Goal: Navigation & Orientation: Find specific page/section

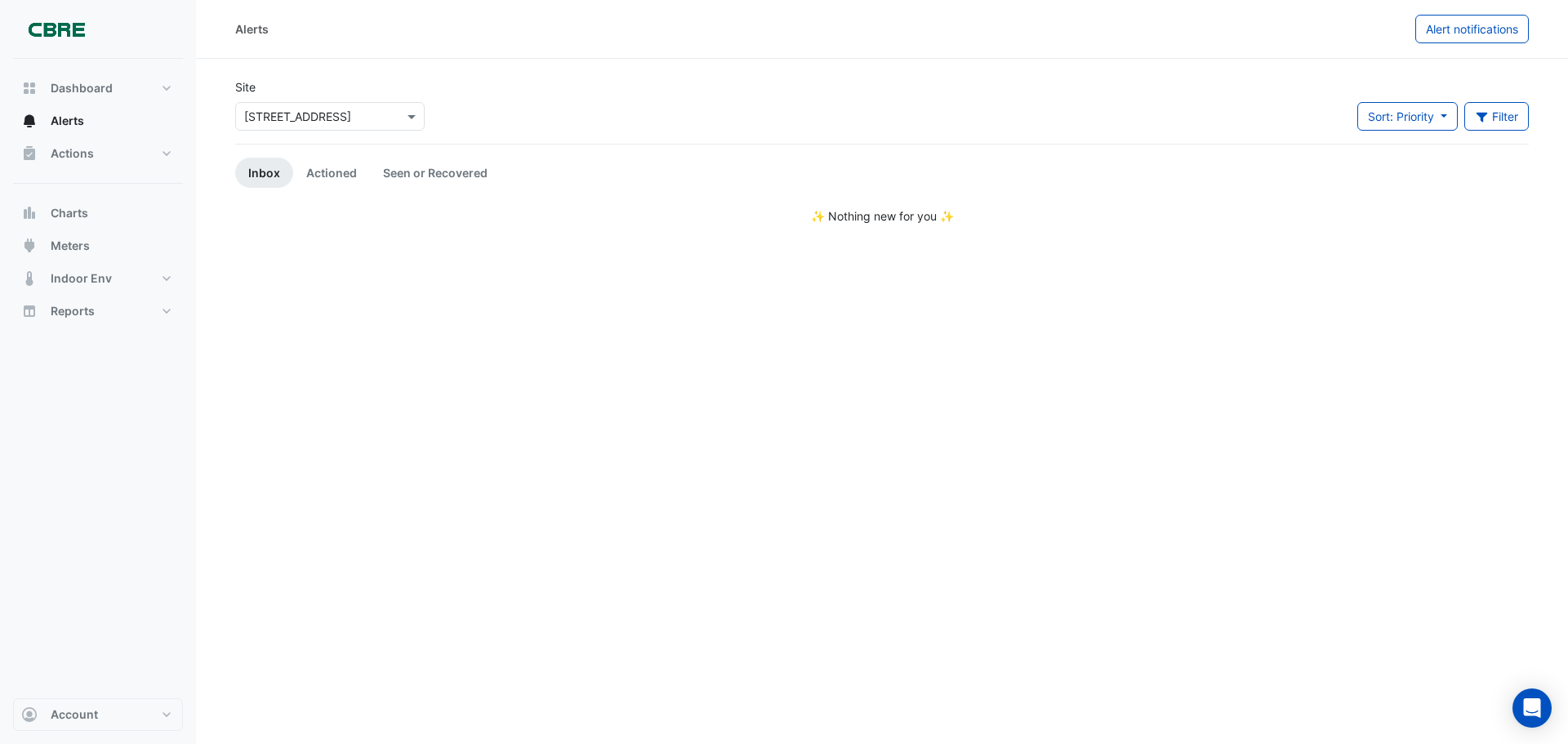
click at [1122, 155] on app-alert-tickets "Site × [STREET_ADDRESS] Sort: Priority Priority Updated Filter Title Priority F…" at bounding box center [881, 152] width 1294 height 146
drag, startPoint x: 1122, startPoint y: 155, endPoint x: 1040, endPoint y: 305, distance: 171.0
click at [1040, 305] on div "Alerts Alert notifications Site × [STREET_ADDRESS] Sort: Priority Priority Upda…" at bounding box center [882, 372] width 1372 height 744
drag, startPoint x: 1040, startPoint y: 305, endPoint x: 222, endPoint y: 80, distance: 848.4
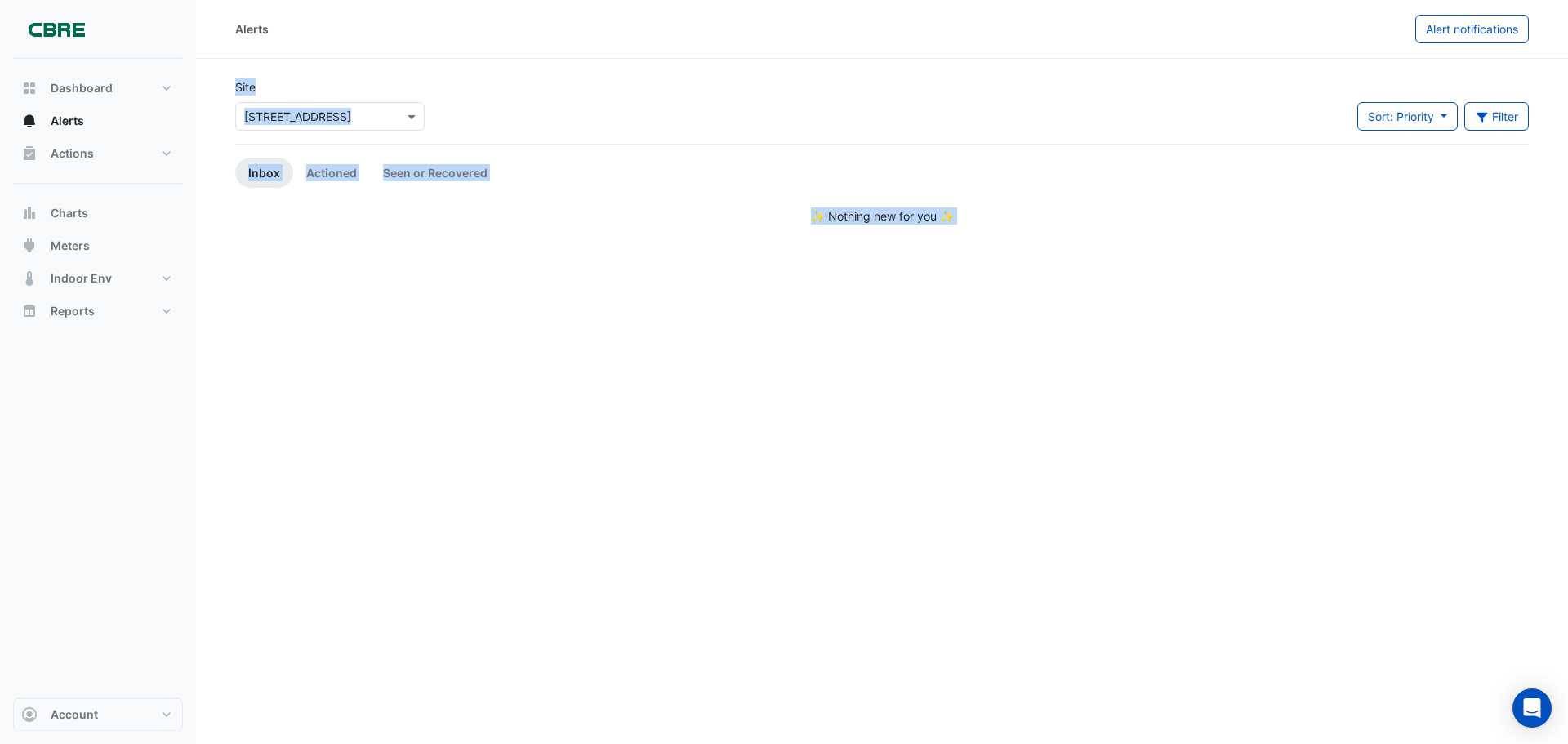
click at [222, 80] on div "Alerts Alert notifications Site × [STREET_ADDRESS] Sort: Priority Priority Upda…" at bounding box center [882, 372] width 1372 height 744
click at [222, 80] on section "Site × [STREET_ADDRESS] Sort: Priority Priority Updated Filter Title Priority F…" at bounding box center [882, 141] width 1372 height 166
drag, startPoint x: 222, startPoint y: 80, endPoint x: 1032, endPoint y: 247, distance: 827.0
click at [1032, 247] on div "Alerts Alert notifications Site × [STREET_ADDRESS] Sort: Priority Priority Upda…" at bounding box center [882, 372] width 1372 height 744
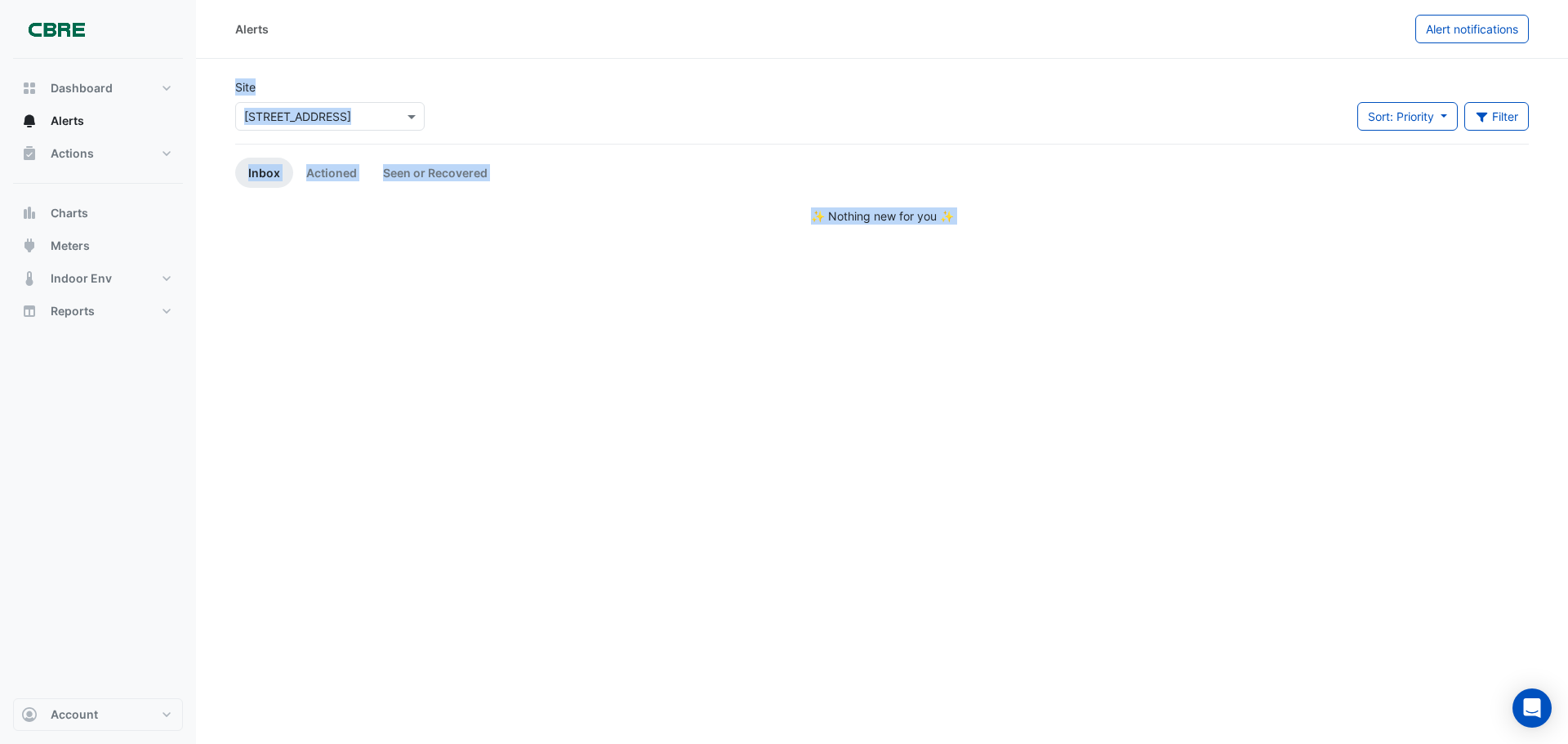
drag, startPoint x: 1032, startPoint y: 247, endPoint x: 234, endPoint y: 67, distance: 818.0
click at [234, 67] on div "Alerts Alert notifications Site × [STREET_ADDRESS] Sort: Priority Priority Upda…" at bounding box center [882, 372] width 1372 height 744
click at [234, 67] on section "Site × [STREET_ADDRESS] Sort: Priority Priority Updated Filter Title Priority F…" at bounding box center [882, 141] width 1372 height 166
drag, startPoint x: 985, startPoint y: 219, endPoint x: 209, endPoint y: 69, distance: 790.4
click at [209, 69] on section "Site × [STREET_ADDRESS] Sort: Priority Priority Updated Filter Title Priority F…" at bounding box center [882, 141] width 1372 height 166
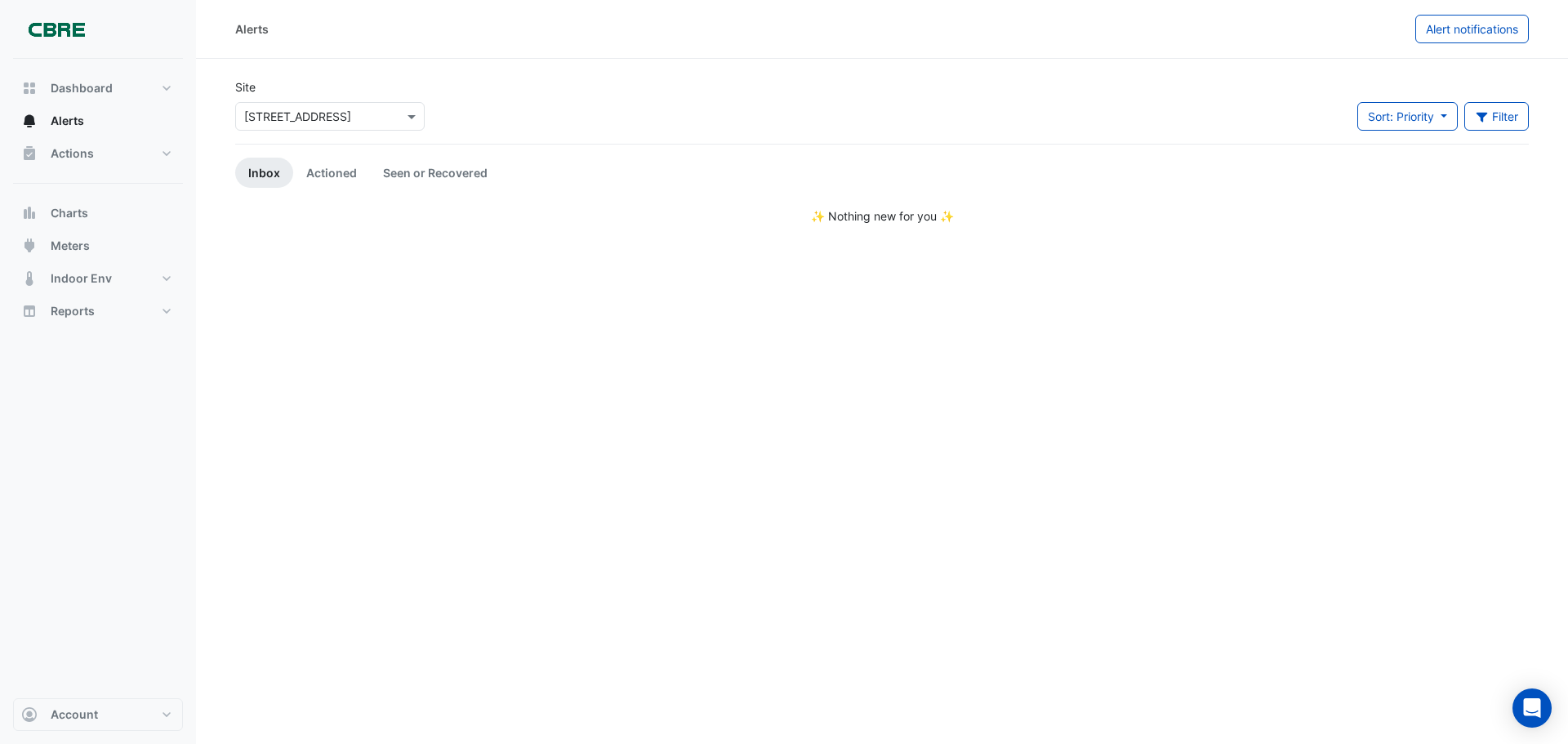
click at [209, 69] on section "Site × [STREET_ADDRESS] Sort: Priority Priority Updated Filter Title Priority F…" at bounding box center [882, 141] width 1372 height 166
drag, startPoint x: 501, startPoint y: 67, endPoint x: 434, endPoint y: 348, distance: 288.9
click at [434, 348] on div "Alerts Alert notifications Site × [STREET_ADDRESS] Sort: Priority Priority Upda…" at bounding box center [882, 372] width 1372 height 744
drag, startPoint x: 909, startPoint y: 53, endPoint x: 1056, endPoint y: 228, distance: 228.5
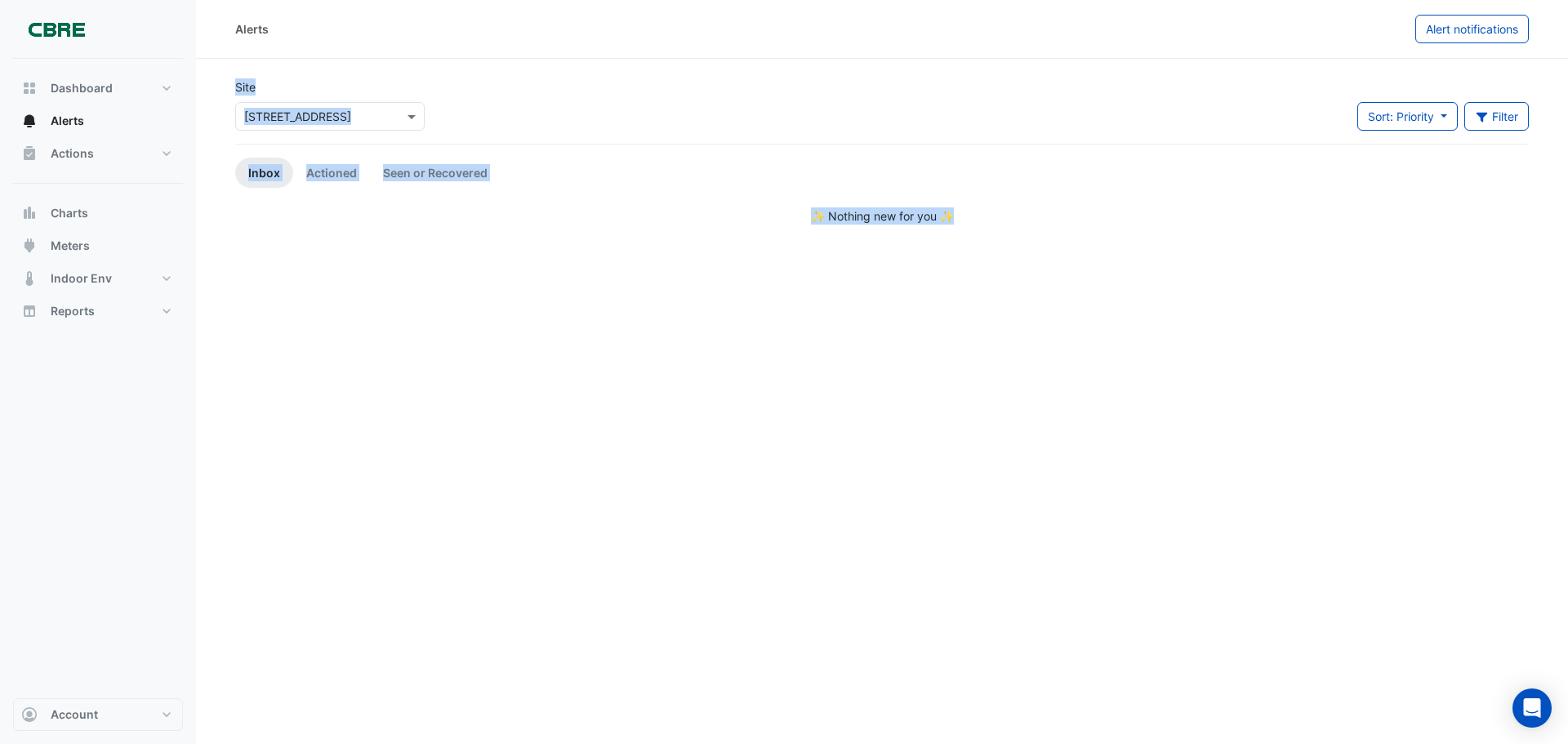
click at [1056, 228] on div "Alerts Alert notifications Site × [STREET_ADDRESS] Sort: Priority Priority Upda…" at bounding box center [882, 372] width 1372 height 744
drag, startPoint x: 1056, startPoint y: 228, endPoint x: 225, endPoint y: 65, distance: 846.8
click at [225, 65] on div "Alerts Alert notifications Site × [STREET_ADDRESS] Sort: Priority Priority Upda…" at bounding box center [882, 372] width 1372 height 744
click at [225, 65] on section "Site × [STREET_ADDRESS] Sort: Priority Priority Updated Filter Title Priority F…" at bounding box center [882, 141] width 1372 height 166
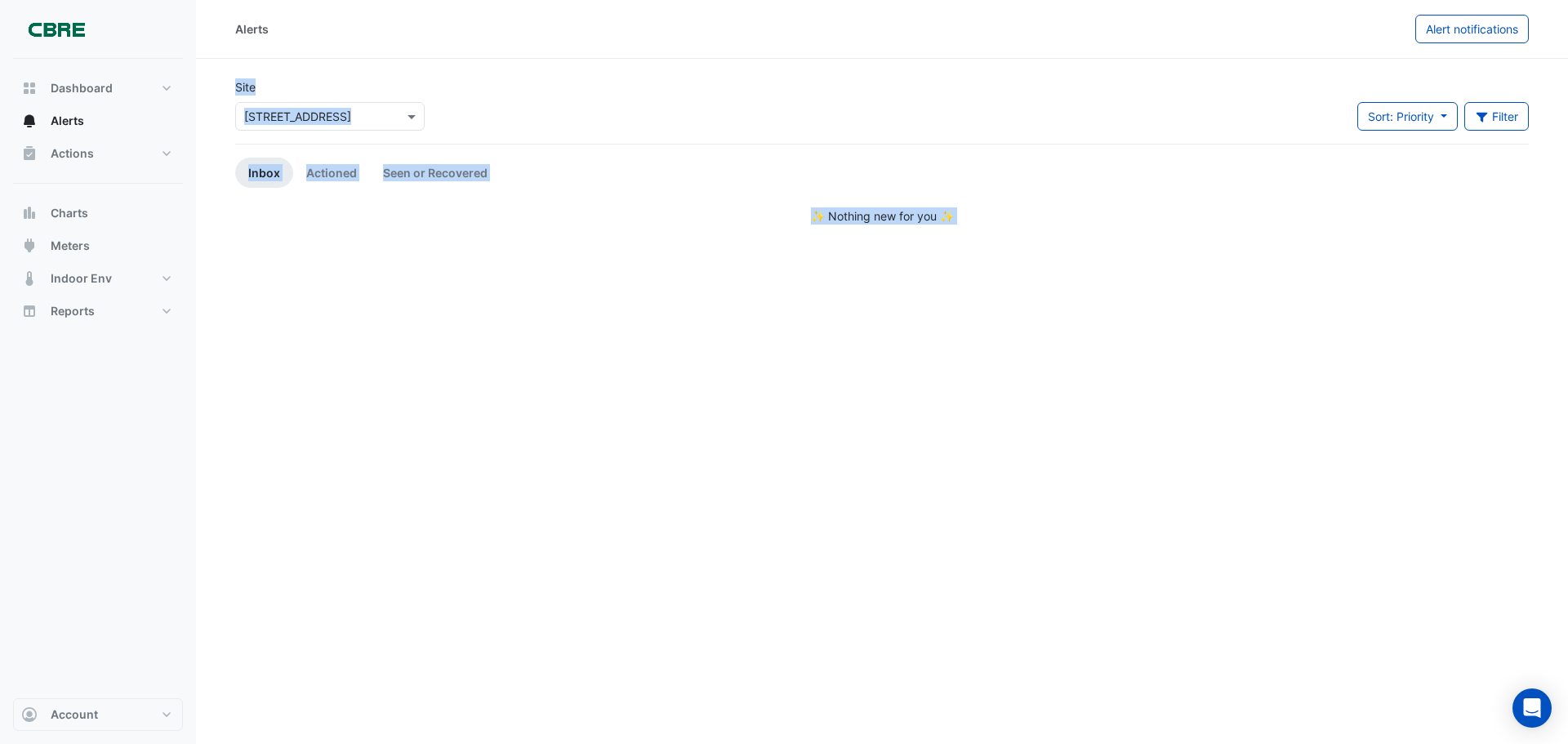
drag, startPoint x: 225, startPoint y: 65, endPoint x: 1102, endPoint y: 226, distance: 891.7
click at [1102, 226] on div "Alerts Alert notifications Site × [STREET_ADDRESS] Sort: Priority Priority Upda…" at bounding box center [882, 372] width 1372 height 744
drag, startPoint x: 1102, startPoint y: 226, endPoint x: 211, endPoint y: 80, distance: 902.9
click at [211, 80] on div "Alerts Alert notifications Site × [STREET_ADDRESS] Sort: Priority Priority Upda…" at bounding box center [882, 372] width 1372 height 744
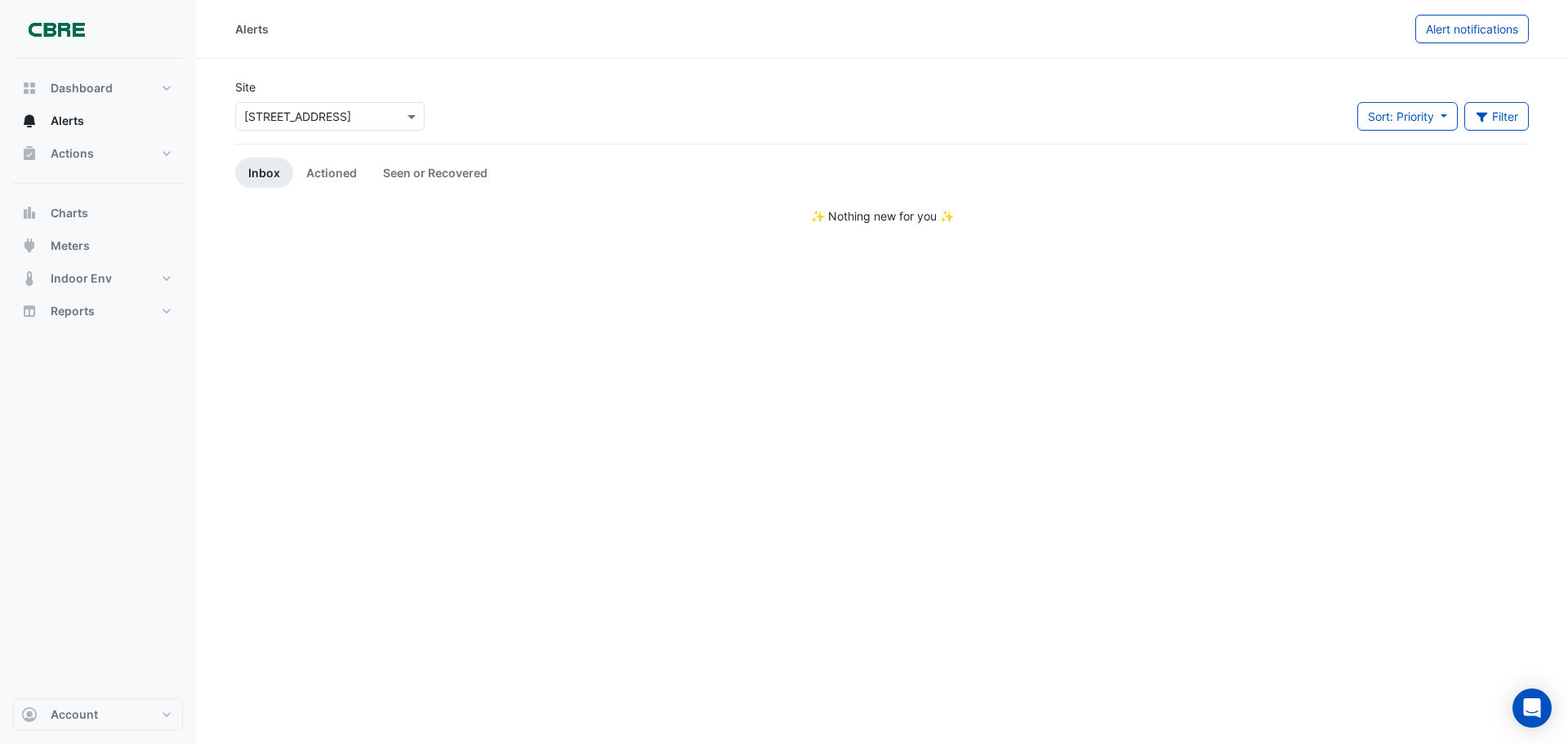
click at [211, 80] on section "Site × [STREET_ADDRESS] Sort: Priority Priority Updated Filter Title Priority F…" at bounding box center [882, 141] width 1372 height 166
drag, startPoint x: 211, startPoint y: 80, endPoint x: 1024, endPoint y: 239, distance: 828.4
click at [1024, 239] on div "Alerts Alert notifications Site × [STREET_ADDRESS] Sort: Priority Priority Upda…" at bounding box center [882, 372] width 1372 height 744
